Goal: Task Accomplishment & Management: Use online tool/utility

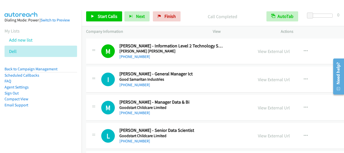
scroll to position [1535, 0]
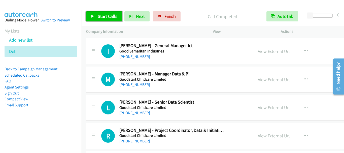
click at [110, 17] on span "Start Calls" at bounding box center [108, 16] width 20 height 6
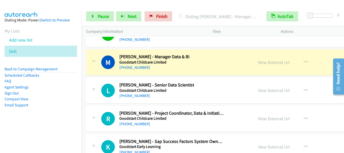
scroll to position [1560, 0]
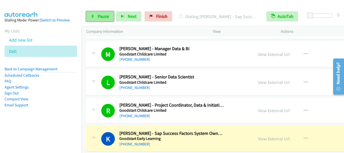
click at [101, 17] on span "Pause" at bounding box center [103, 16] width 11 height 6
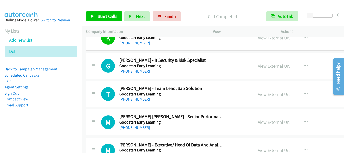
scroll to position [1660, 0]
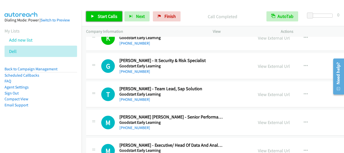
click at [113, 20] on link "Start Calls" at bounding box center [104, 16] width 36 height 10
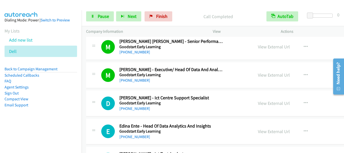
scroll to position [1761, 0]
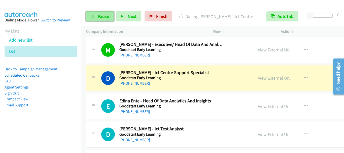
click at [106, 21] on link "Pause" at bounding box center [100, 16] width 28 height 10
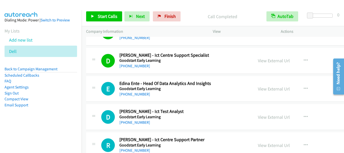
scroll to position [1786, 0]
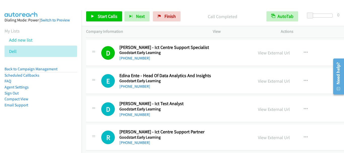
click at [75, 36] on li "Add new list" at bounding box center [46, 39] width 82 height 11
click at [108, 15] on span "Start Calls" at bounding box center [108, 16] width 20 height 6
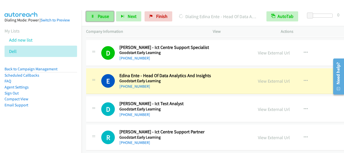
click at [99, 13] on span "Pause" at bounding box center [103, 16] width 11 height 6
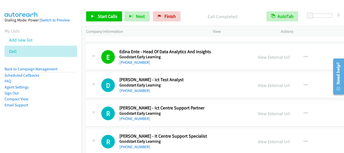
scroll to position [1811, 0]
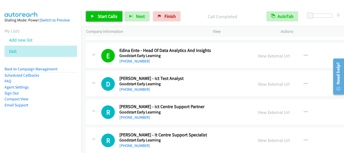
click at [108, 18] on span "Start Calls" at bounding box center [108, 16] width 20 height 6
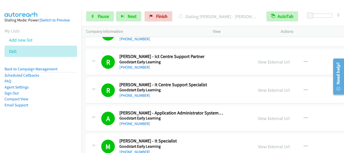
scroll to position [1988, 0]
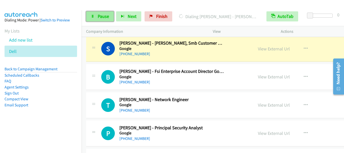
click at [105, 15] on span "Pause" at bounding box center [103, 16] width 11 height 6
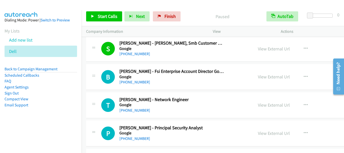
drag, startPoint x: 262, startPoint y: 49, endPoint x: 217, endPoint y: 31, distance: 48.2
click at [258, 50] on link "View External Url" at bounding box center [274, 49] width 32 height 6
click at [103, 14] on span "Start Calls" at bounding box center [108, 16] width 20 height 6
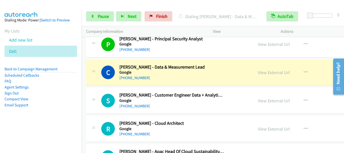
scroll to position [2088, 0]
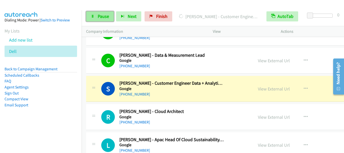
click at [102, 17] on span "Pause" at bounding box center [103, 16] width 11 height 6
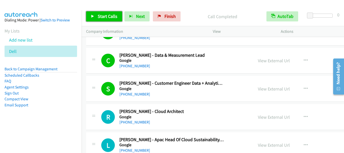
click at [104, 15] on span "Start Calls" at bounding box center [108, 16] width 20 height 6
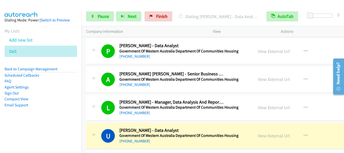
scroll to position [2340, 0]
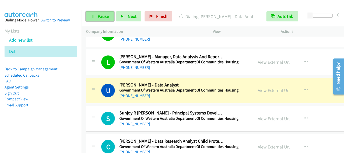
click at [101, 14] on span "Pause" at bounding box center [103, 16] width 11 height 6
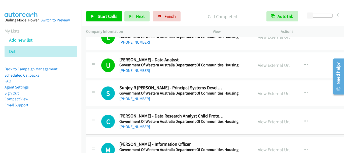
scroll to position [2390, 0]
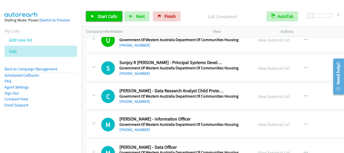
click at [106, 19] on link "Start Calls" at bounding box center [104, 16] width 36 height 10
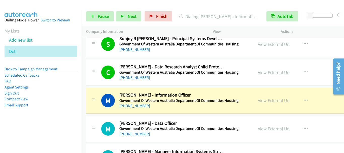
scroll to position [2415, 0]
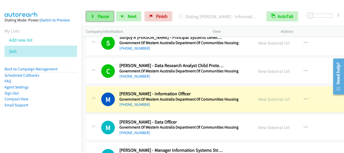
click at [107, 16] on span "Pause" at bounding box center [103, 16] width 11 height 6
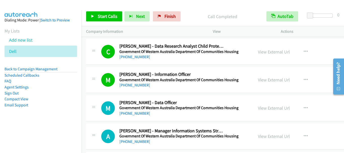
scroll to position [2466, 0]
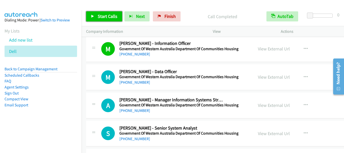
click at [96, 14] on link "Start Calls" at bounding box center [104, 16] width 36 height 10
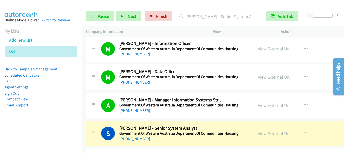
scroll to position [2541, 0]
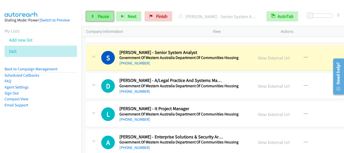
click at [103, 17] on span "Pause" at bounding box center [103, 16] width 11 height 6
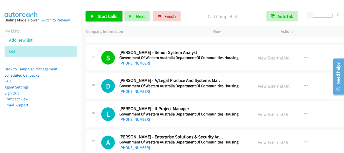
click at [96, 18] on link "Start Calls" at bounding box center [104, 16] width 36 height 10
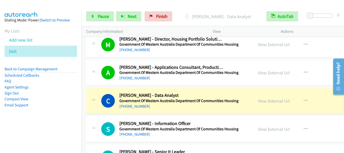
scroll to position [2692, 0]
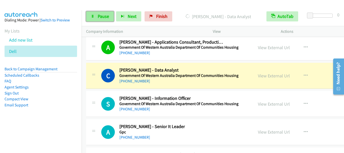
click at [103, 16] on span "Pause" at bounding box center [103, 16] width 11 height 6
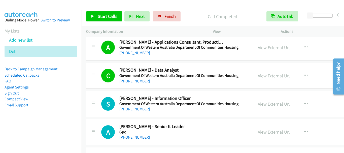
scroll to position [2742, 0]
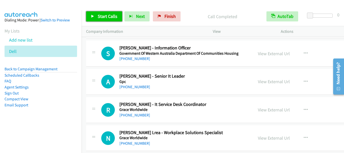
click at [108, 15] on span "Start Calls" at bounding box center [108, 16] width 20 height 6
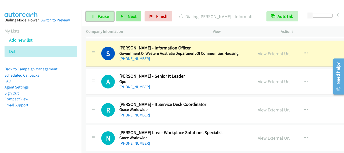
drag, startPoint x: 104, startPoint y: 19, endPoint x: 125, endPoint y: 21, distance: 20.8
click at [104, 19] on span "Pause" at bounding box center [103, 16] width 11 height 6
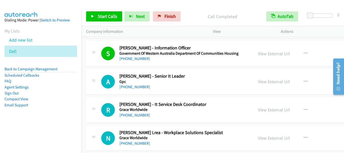
click at [110, 9] on div "Start Calls Pause Next Finish Call Completed AutoTab AutoTab 0" at bounding box center [213, 16] width 262 height 19
click at [107, 18] on span "Start Calls" at bounding box center [108, 16] width 20 height 6
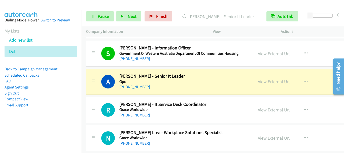
drag, startPoint x: 259, startPoint y: 52, endPoint x: 132, endPoint y: 3, distance: 135.8
click at [258, 53] on link "View External Url" at bounding box center [274, 54] width 32 height 6
click at [100, 18] on span "Pause" at bounding box center [103, 16] width 11 height 6
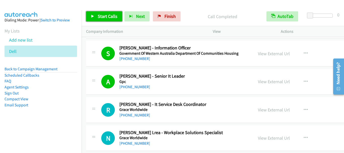
click at [114, 14] on span "Start Calls" at bounding box center [108, 16] width 20 height 6
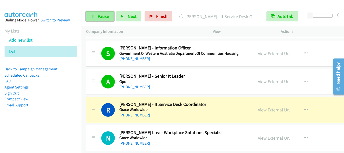
click at [107, 18] on span "Pause" at bounding box center [103, 16] width 11 height 6
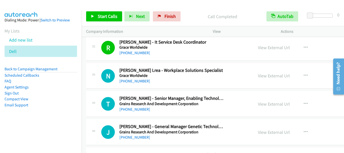
scroll to position [2818, 0]
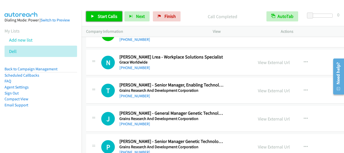
click at [103, 16] on span "Start Calls" at bounding box center [108, 16] width 20 height 6
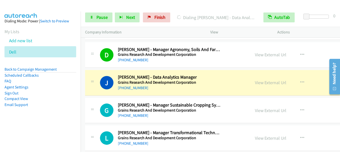
scroll to position [2944, 0]
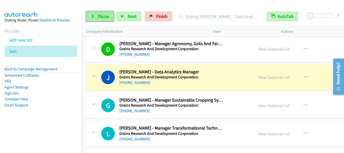
click at [96, 20] on link "Pause" at bounding box center [100, 16] width 28 height 10
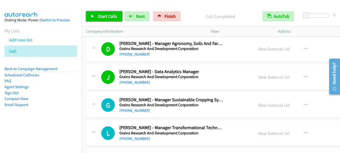
click at [93, 16] on icon at bounding box center [93, 17] width 4 height 4
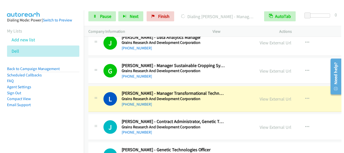
scroll to position [3019, 0]
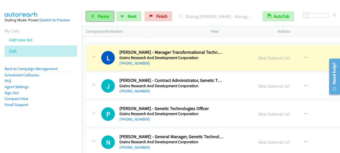
click at [105, 14] on span "Pause" at bounding box center [103, 16] width 11 height 6
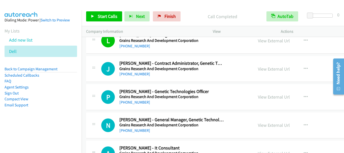
scroll to position [3044, 0]
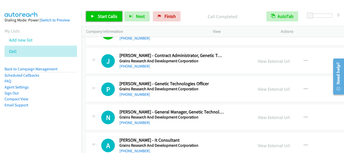
click at [109, 17] on span "Start Calls" at bounding box center [108, 16] width 20 height 6
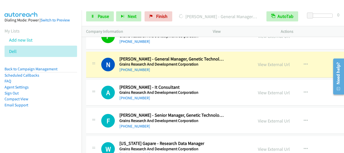
scroll to position [3095, 0]
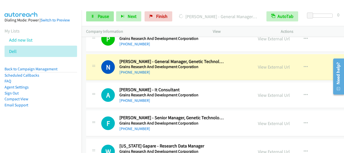
drag, startPoint x: 109, startPoint y: 23, endPoint x: 110, endPoint y: 19, distance: 4.5
click at [109, 21] on div "Start Calls Pause Next Finish Dialing Nicole Jensen - General Manager, Genetic …" at bounding box center [213, 16] width 262 height 19
click at [105, 18] on span "Pause" at bounding box center [103, 16] width 11 height 6
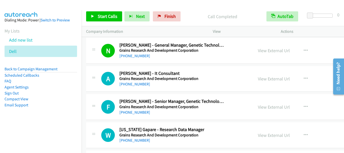
scroll to position [3120, 0]
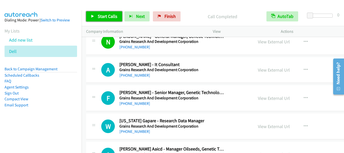
click at [111, 17] on span "Start Calls" at bounding box center [108, 16] width 20 height 6
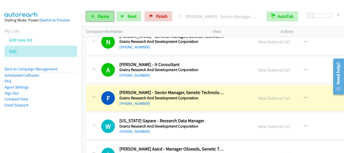
click at [100, 13] on link "Pause" at bounding box center [100, 16] width 28 height 10
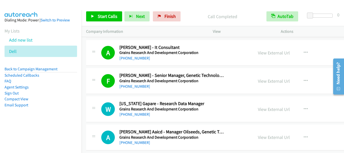
scroll to position [3145, 0]
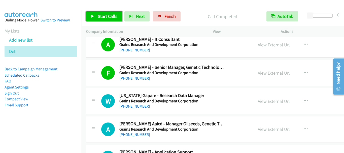
click at [103, 20] on link "Start Calls" at bounding box center [104, 16] width 36 height 10
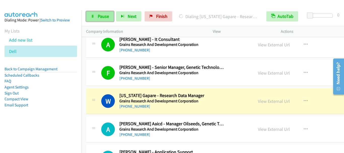
click at [101, 19] on span "Pause" at bounding box center [103, 16] width 11 height 6
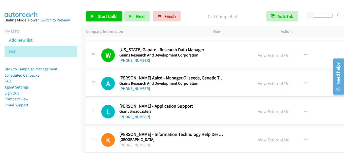
scroll to position [3195, 0]
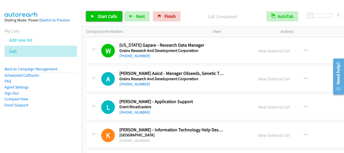
click at [106, 16] on span "Start Calls" at bounding box center [108, 16] width 20 height 6
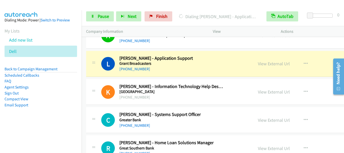
scroll to position [3245, 0]
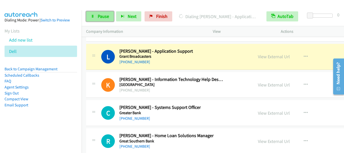
click at [100, 18] on span "Pause" at bounding box center [103, 16] width 11 height 6
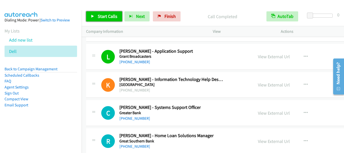
click at [104, 15] on span "Start Calls" at bounding box center [108, 16] width 20 height 6
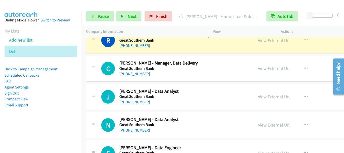
scroll to position [3321, 0]
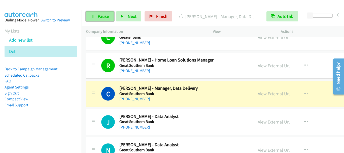
click at [104, 14] on span "Pause" at bounding box center [103, 16] width 11 height 6
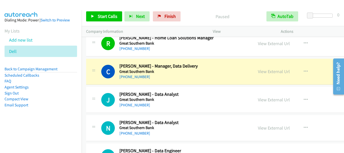
scroll to position [3346, 0]
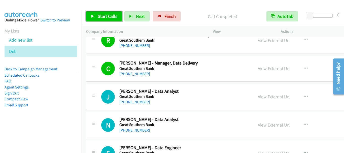
click at [107, 18] on span "Start Calls" at bounding box center [108, 16] width 20 height 6
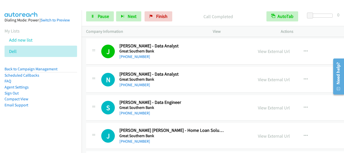
scroll to position [3422, 0]
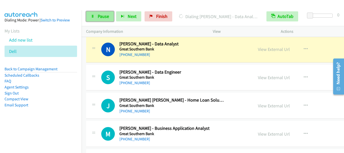
click at [105, 21] on link "Pause" at bounding box center [100, 16] width 28 height 10
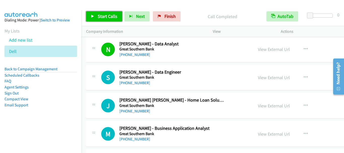
click at [106, 20] on link "Start Calls" at bounding box center [104, 16] width 36 height 10
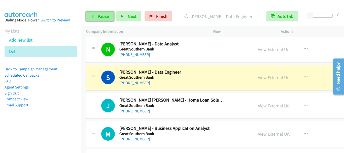
click at [104, 18] on span "Pause" at bounding box center [103, 16] width 11 height 6
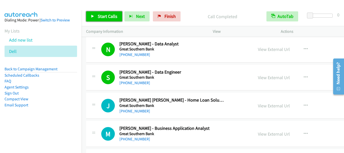
click at [107, 16] on span "Start Calls" at bounding box center [108, 16] width 20 height 6
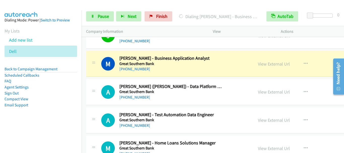
scroll to position [3497, 0]
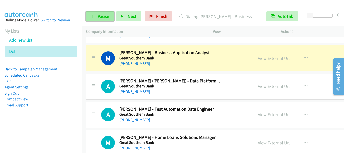
click at [96, 16] on link "Pause" at bounding box center [100, 16] width 28 height 10
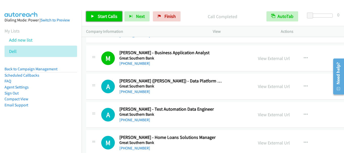
click at [106, 20] on link "Start Calls" at bounding box center [104, 16] width 36 height 10
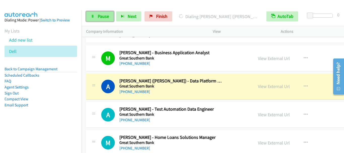
click at [100, 19] on link "Pause" at bounding box center [100, 16] width 28 height 10
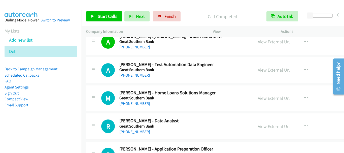
scroll to position [3547, 0]
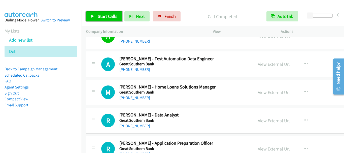
click at [107, 15] on span "Start Calls" at bounding box center [108, 16] width 20 height 6
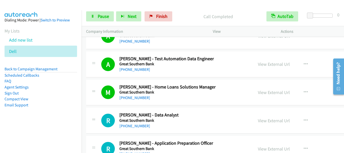
scroll to position [3573, 0]
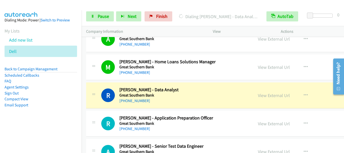
drag, startPoint x: 44, startPoint y: 9, endPoint x: 63, endPoint y: 1, distance: 20.9
click at [44, 9] on div at bounding box center [169, 9] width 339 height 19
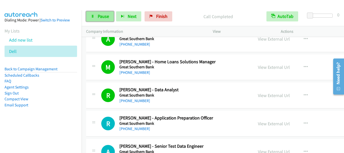
click at [101, 20] on link "Pause" at bounding box center [100, 16] width 28 height 10
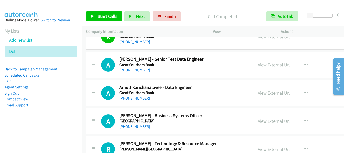
scroll to position [3673, 0]
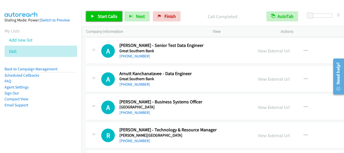
click at [104, 16] on span "Start Calls" at bounding box center [108, 16] width 20 height 6
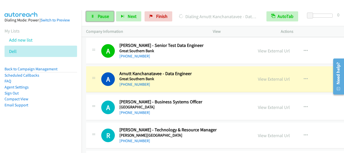
click at [99, 14] on span "Pause" at bounding box center [103, 16] width 11 height 6
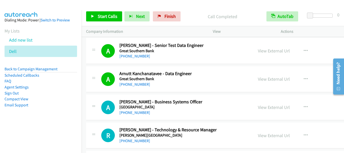
scroll to position [3723, 0]
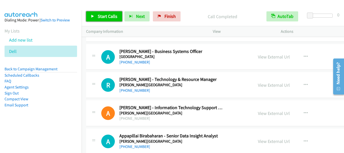
click at [105, 14] on span "Start Calls" at bounding box center [108, 16] width 20 height 6
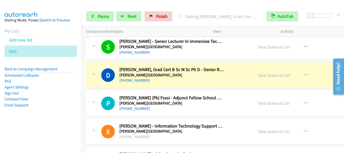
scroll to position [4076, 0]
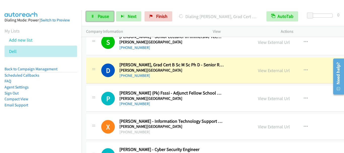
click at [100, 20] on link "Pause" at bounding box center [100, 16] width 28 height 10
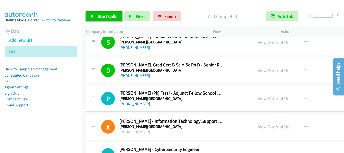
click at [102, 19] on span "Start Calls" at bounding box center [108, 16] width 20 height 6
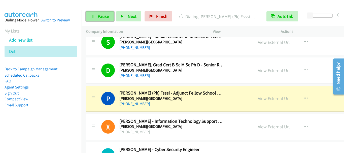
click at [100, 17] on span "Pause" at bounding box center [103, 16] width 11 height 6
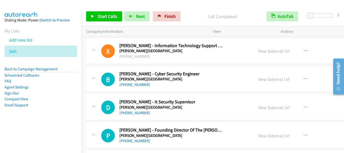
scroll to position [4176, 0]
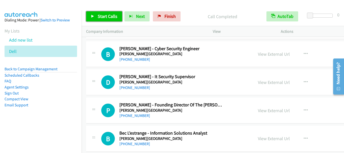
click at [108, 16] on span "Start Calls" at bounding box center [108, 16] width 20 height 6
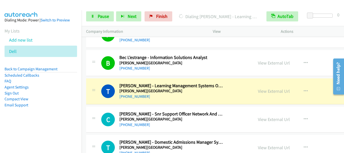
scroll to position [4277, 0]
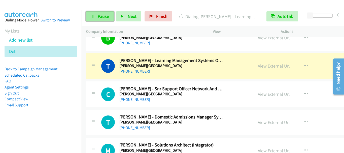
click at [103, 19] on link "Pause" at bounding box center [100, 16] width 28 height 10
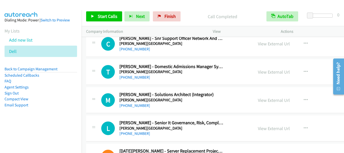
scroll to position [4302, 0]
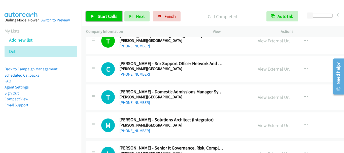
click at [103, 17] on span "Start Calls" at bounding box center [108, 16] width 20 height 6
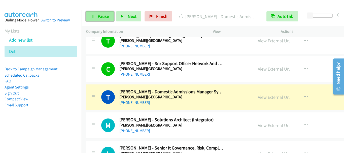
click at [102, 17] on span "Pause" at bounding box center [103, 16] width 11 height 6
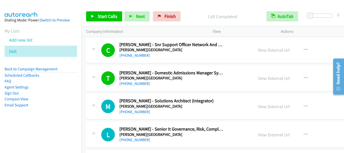
scroll to position [4352, 0]
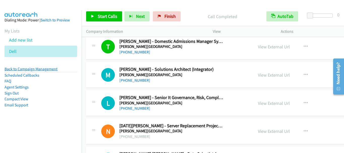
click at [40, 69] on link "Back to Campaign Management" at bounding box center [31, 68] width 53 height 5
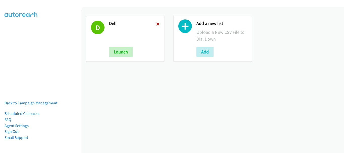
click at [156, 24] on icon at bounding box center [158, 25] width 4 height 4
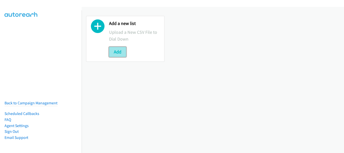
click at [122, 51] on button "Add" at bounding box center [117, 52] width 17 height 10
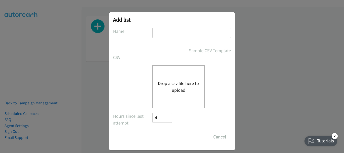
click at [181, 36] on input "text" at bounding box center [191, 33] width 78 height 10
type input "Dell"
click at [170, 89] on button "Drop a csv file here to upload" at bounding box center [178, 87] width 41 height 14
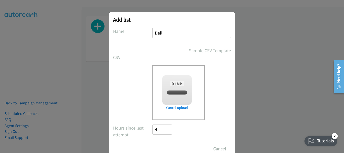
checkbox input "true"
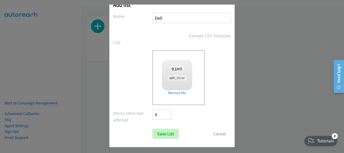
scroll to position [17, 0]
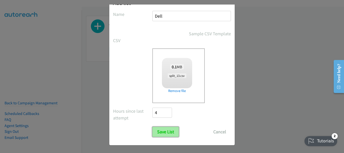
click at [162, 131] on input "Save List" at bounding box center [165, 132] width 26 height 10
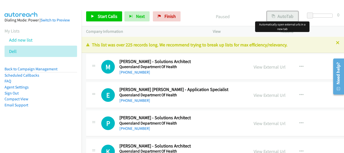
click at [287, 18] on button "AutoTab" at bounding box center [282, 16] width 31 height 10
click at [107, 16] on span "Start Calls" at bounding box center [108, 16] width 20 height 6
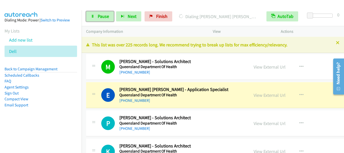
drag, startPoint x: 102, startPoint y: 17, endPoint x: 234, endPoint y: 18, distance: 132.3
click at [103, 17] on span "Pause" at bounding box center [103, 16] width 11 height 6
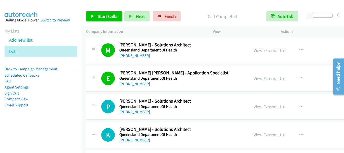
scroll to position [50, 0]
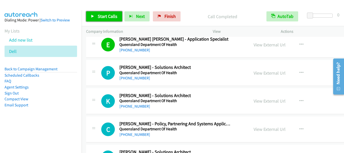
click at [103, 17] on span "Start Calls" at bounding box center [108, 16] width 20 height 6
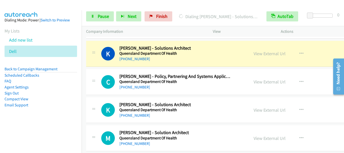
scroll to position [101, 0]
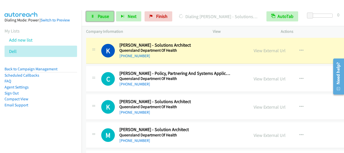
click at [96, 15] on link "Pause" at bounding box center [100, 16] width 28 height 10
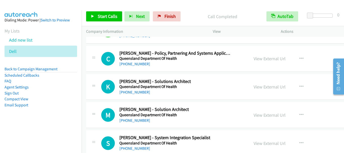
scroll to position [126, 0]
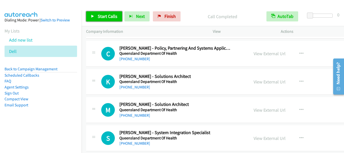
click at [112, 15] on span "Start Calls" at bounding box center [108, 16] width 20 height 6
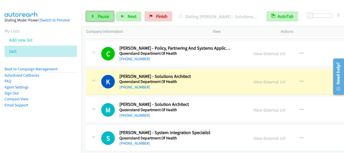
click at [101, 16] on span "Pause" at bounding box center [103, 16] width 11 height 6
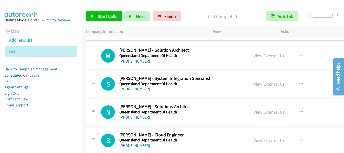
scroll to position [151, 0]
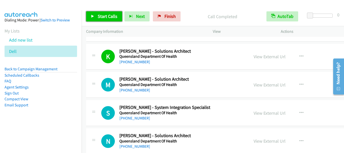
click at [110, 16] on span "Start Calls" at bounding box center [108, 16] width 20 height 6
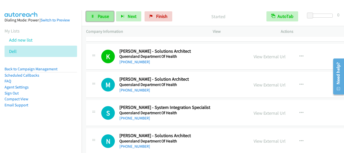
click at [100, 15] on span "Pause" at bounding box center [103, 16] width 11 height 6
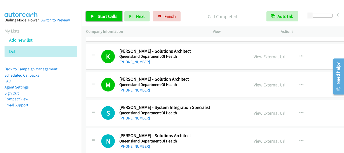
click at [109, 19] on span "Start Calls" at bounding box center [108, 16] width 20 height 6
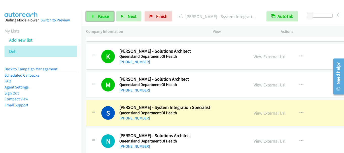
click at [103, 18] on span "Pause" at bounding box center [103, 16] width 11 height 6
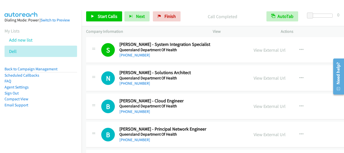
scroll to position [226, 0]
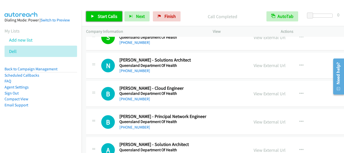
click at [99, 13] on link "Start Calls" at bounding box center [104, 16] width 36 height 10
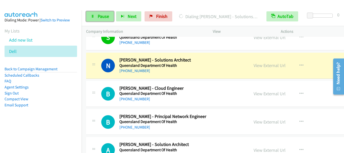
click at [100, 15] on span "Pause" at bounding box center [103, 16] width 11 height 6
